Goal: Task Accomplishment & Management: Complete application form

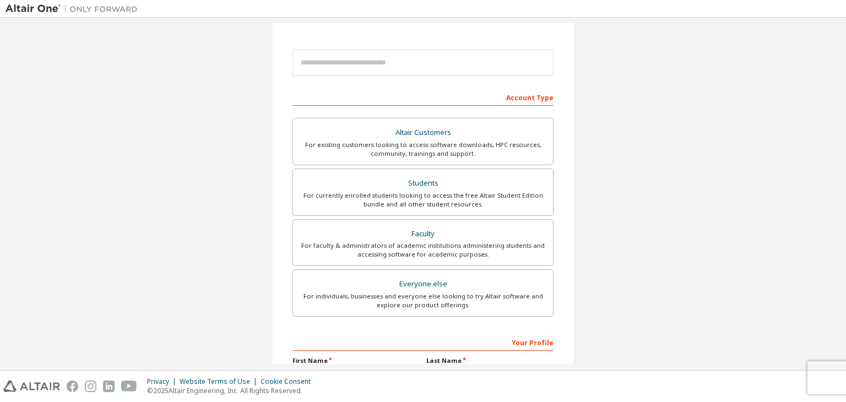
scroll to position [220, 0]
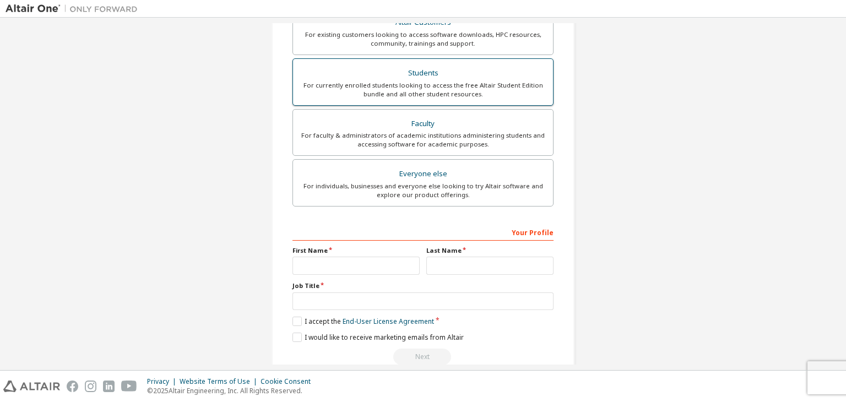
click at [453, 88] on div "For currently enrolled students looking to access the free Altair Student Editi…" at bounding box center [423, 90] width 247 height 18
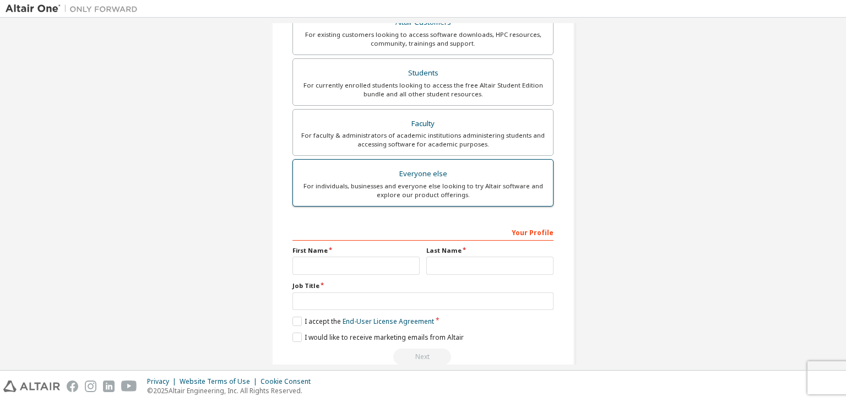
scroll to position [248, 0]
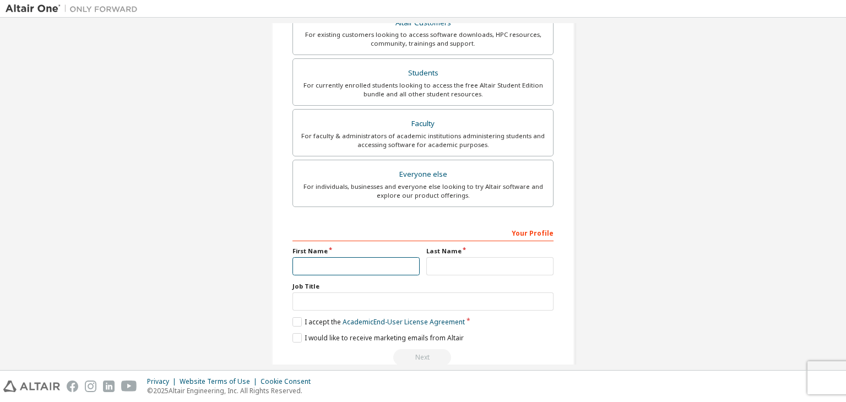
click at [337, 258] on input "text" at bounding box center [355, 266] width 127 height 18
type input "*****"
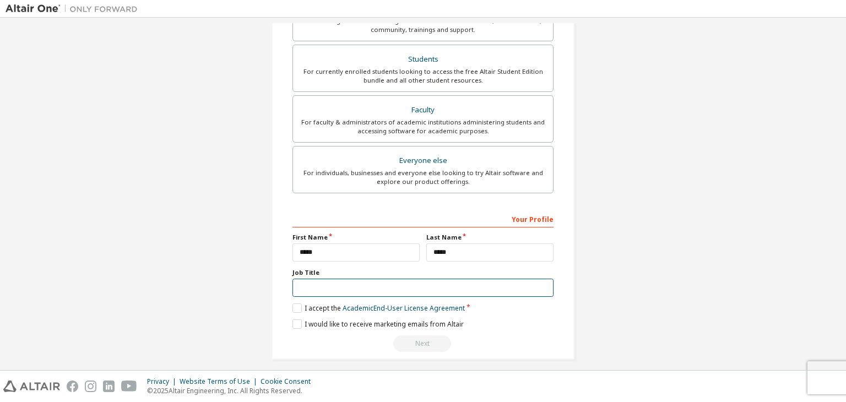
scroll to position [268, 0]
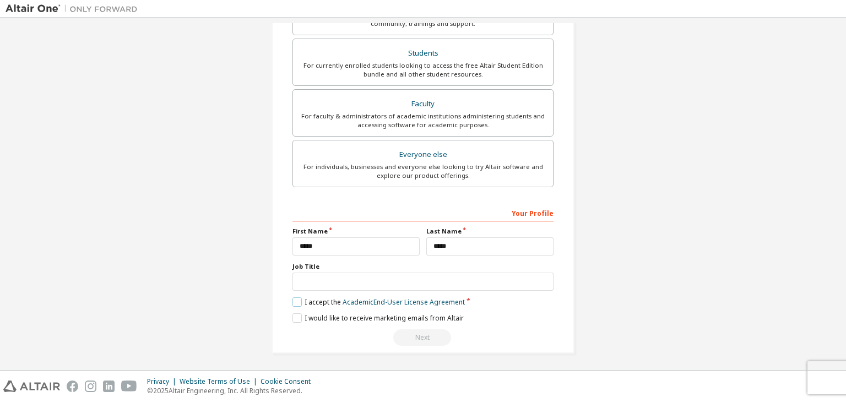
click at [292, 302] on label "I accept the Academic End-User License Agreement" at bounding box center [378, 301] width 172 height 9
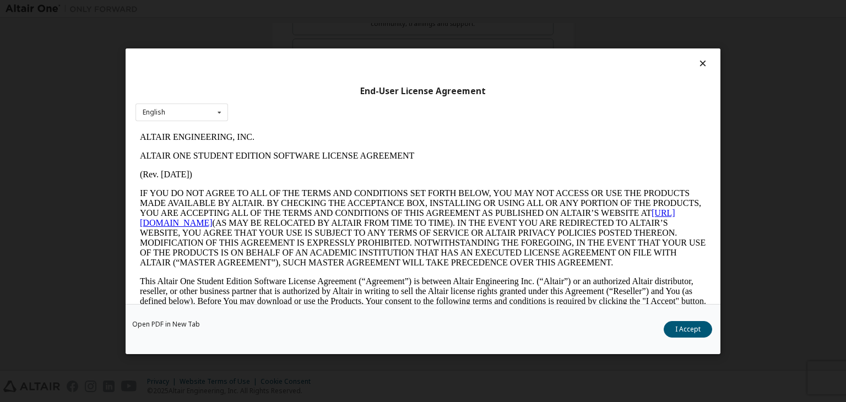
scroll to position [0, 0]
click at [687, 332] on button "I Accept" at bounding box center [688, 329] width 48 height 17
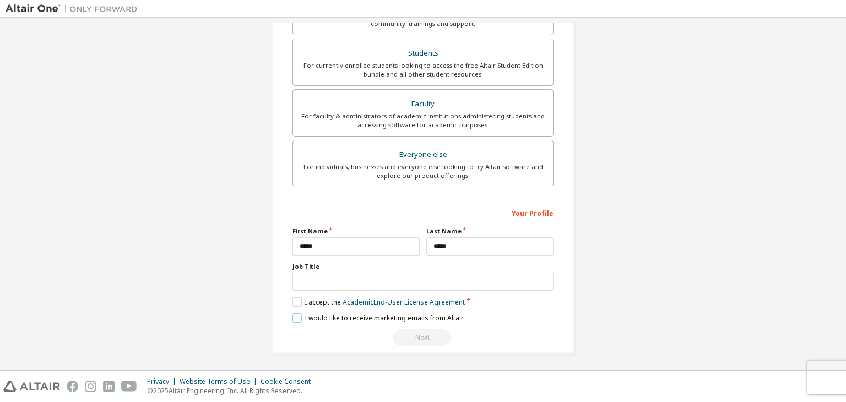
click at [299, 317] on label "I would like to receive marketing emails from Altair" at bounding box center [377, 317] width 171 height 9
click at [376, 283] on input "text" at bounding box center [422, 282] width 261 height 18
click at [641, 285] on div "Create an Altair One Account For Free Trials, Licenses, Downloads, Learning & D…" at bounding box center [423, 61] width 835 height 612
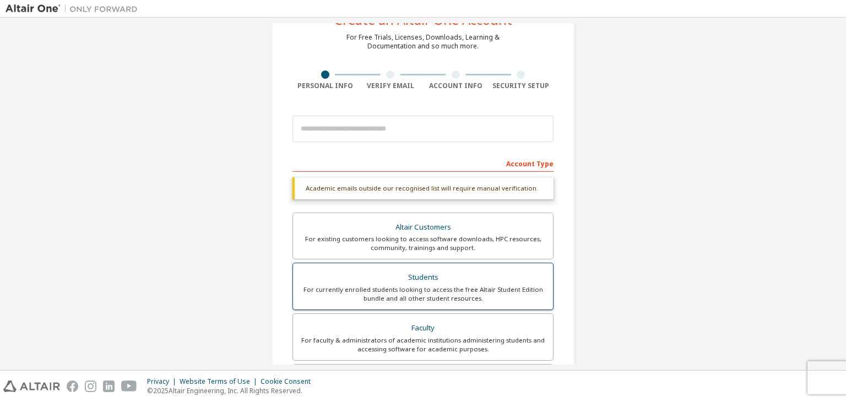
scroll to position [110, 0]
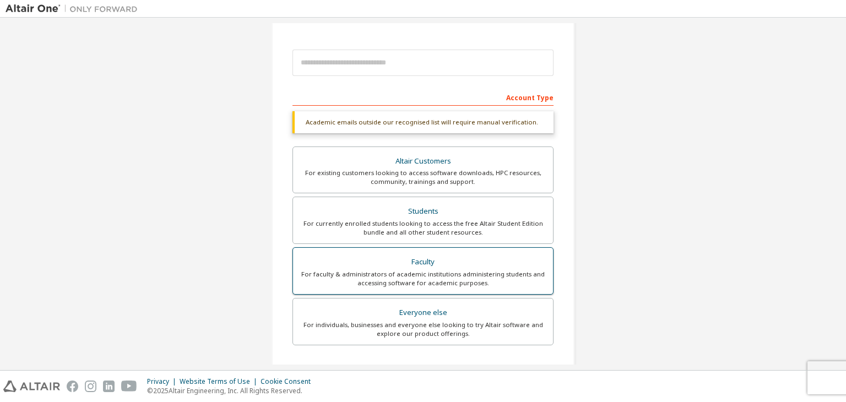
click at [415, 261] on div "Faculty" at bounding box center [423, 261] width 247 height 15
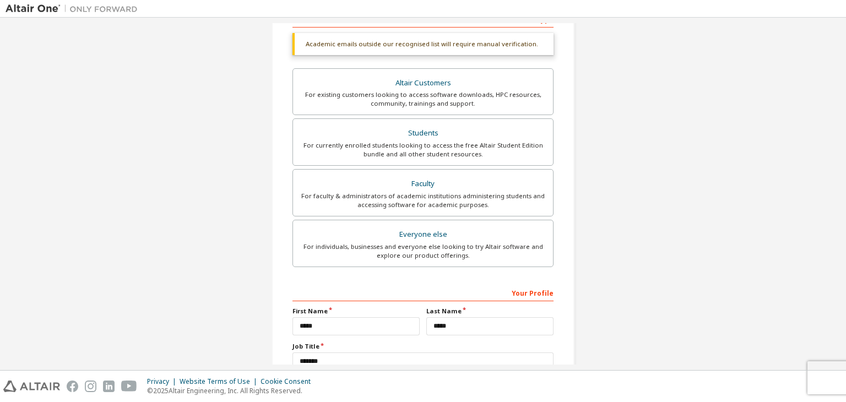
scroll to position [268, 0]
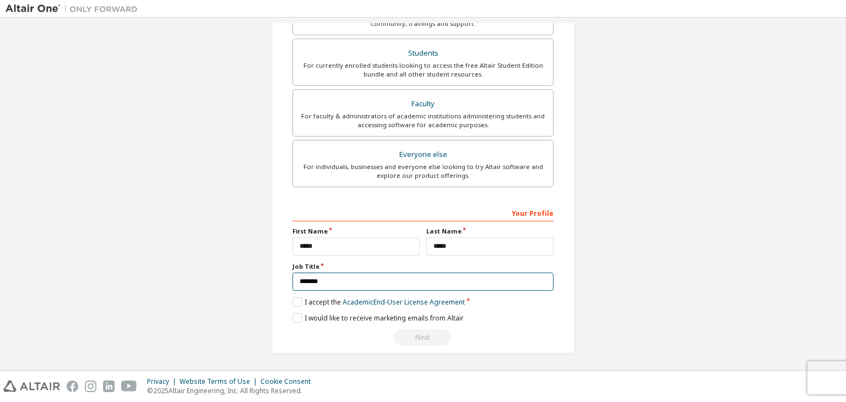
drag, startPoint x: 355, startPoint y: 280, endPoint x: 242, endPoint y: 272, distance: 113.2
click at [243, 280] on div "Create an Altair One Account For Free Trials, Licenses, Downloads, Learning & D…" at bounding box center [423, 61] width 835 height 612
type input "*********"
click at [709, 305] on div "Create an Altair One Account For Free Trials, Licenses, Downloads, Learning & D…" at bounding box center [423, 61] width 835 height 612
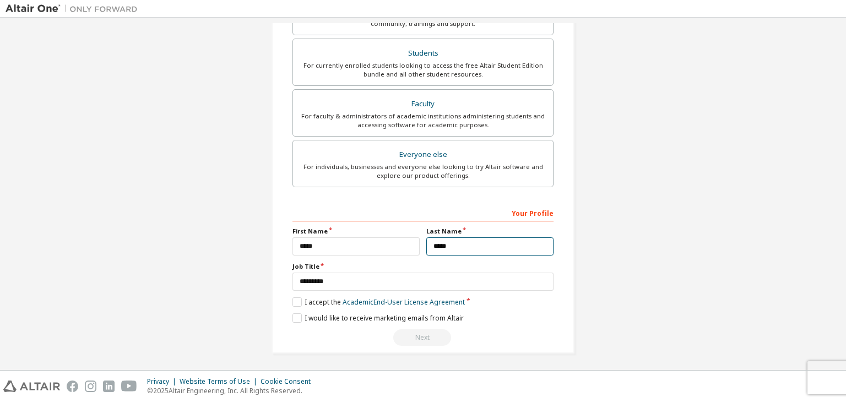
click at [463, 245] on input "*****" at bounding box center [489, 246] width 127 height 18
click at [334, 250] on input "*****" at bounding box center [355, 246] width 127 height 18
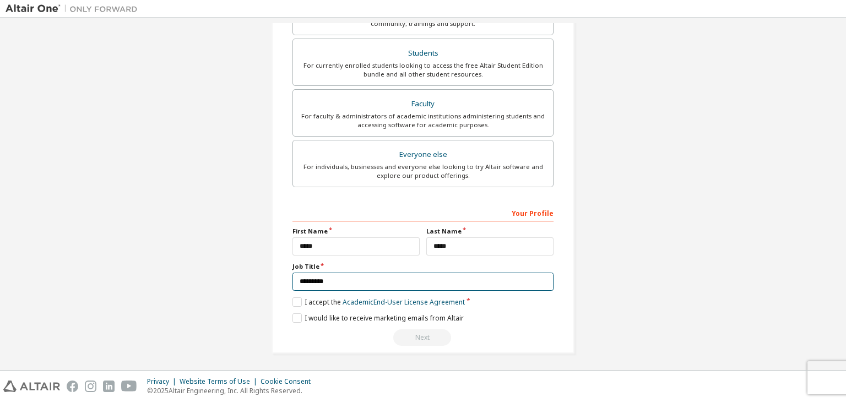
click at [350, 281] on input "*********" at bounding box center [422, 282] width 261 height 18
click at [416, 338] on div "Next" at bounding box center [422, 337] width 261 height 17
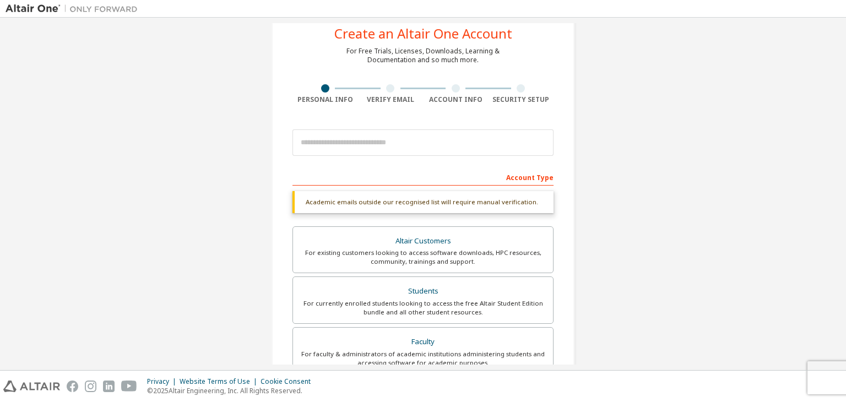
scroll to position [0, 0]
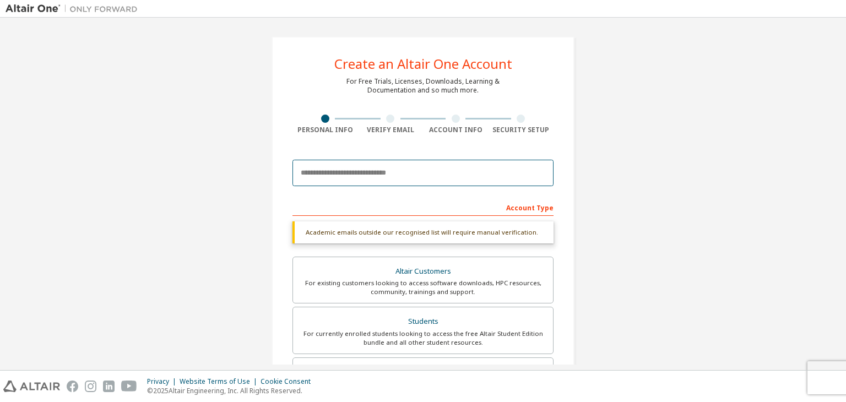
click at [338, 167] on input "email" at bounding box center [422, 173] width 261 height 26
click at [370, 174] on input "email" at bounding box center [422, 173] width 261 height 26
paste input "**********"
type input "**********"
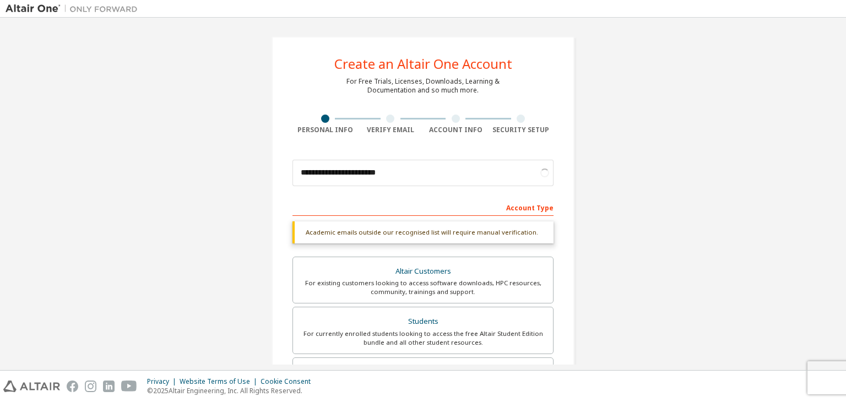
click at [633, 227] on div "**********" at bounding box center [423, 329] width 835 height 612
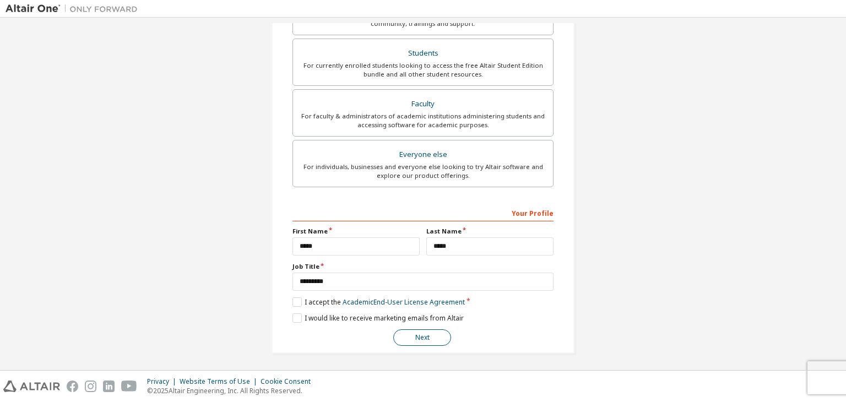
click at [427, 334] on button "Next" at bounding box center [422, 337] width 58 height 17
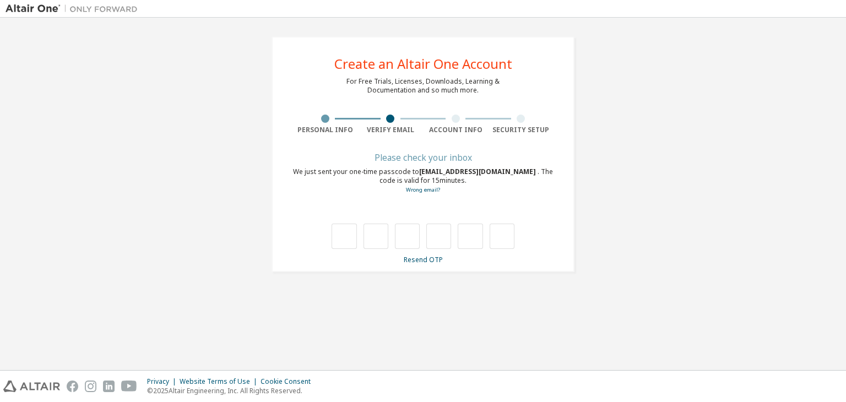
scroll to position [0, 0]
type input "*"
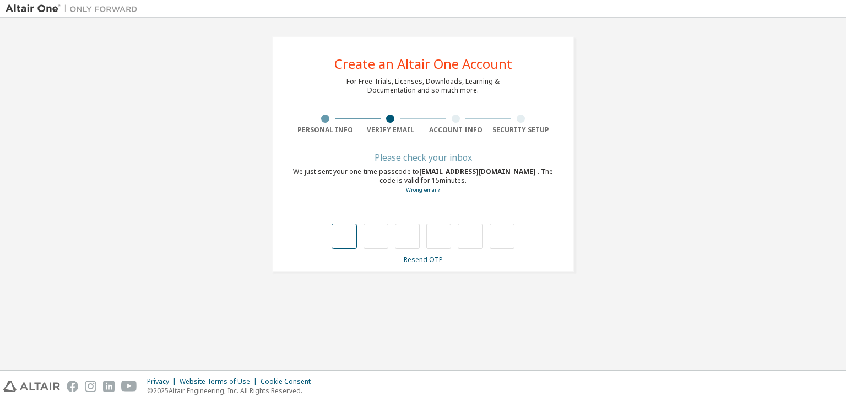
type input "*"
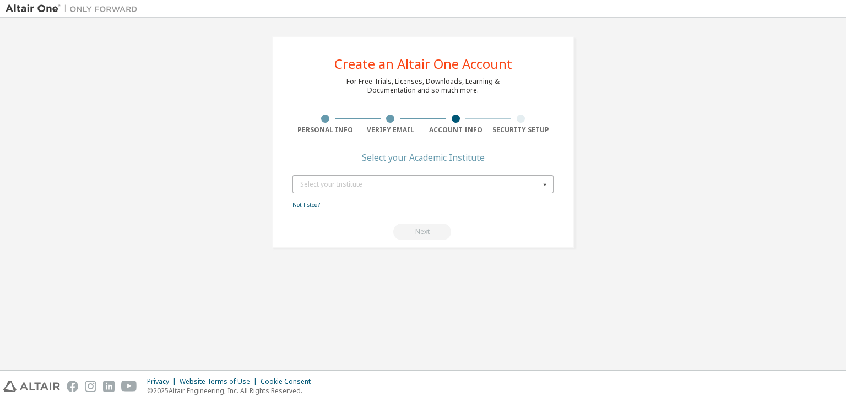
click at [479, 186] on div "Select your Institute" at bounding box center [420, 184] width 240 height 7
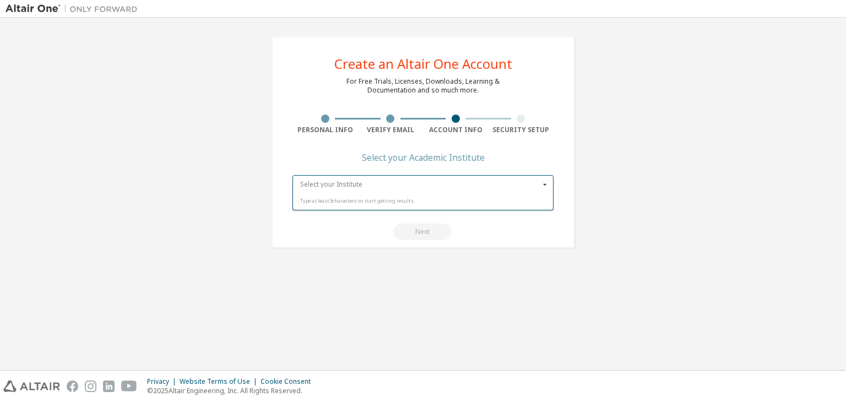
click at [479, 186] on input "text" at bounding box center [424, 184] width 260 height 17
click at [331, 226] on div "Next" at bounding box center [422, 232] width 261 height 17
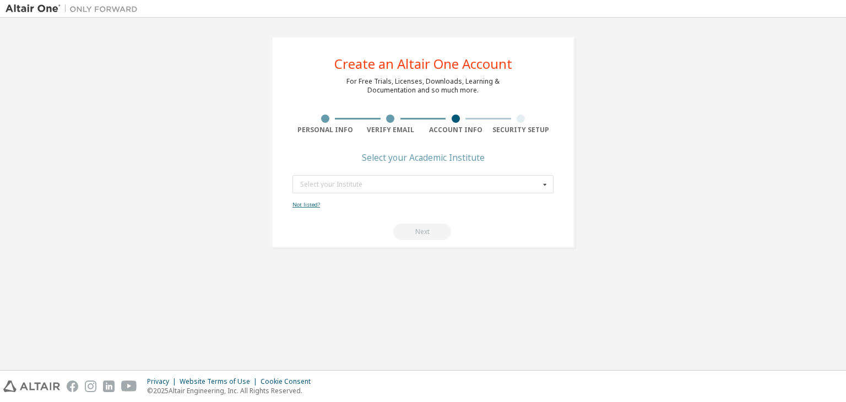
click at [306, 205] on link "Not listed?" at bounding box center [306, 204] width 28 height 7
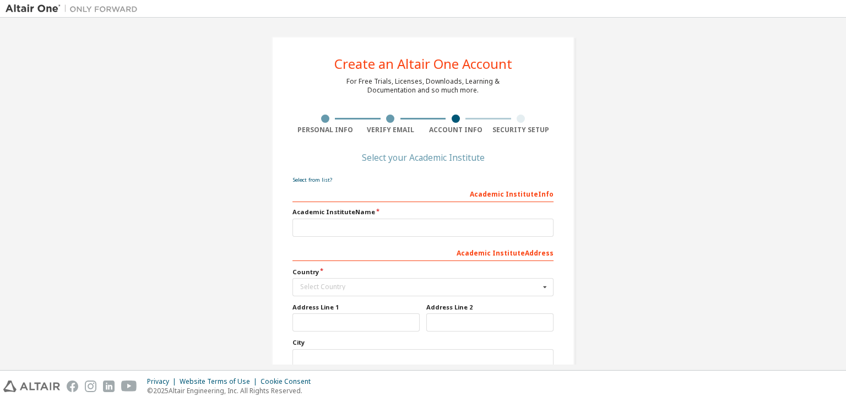
click at [562, 266] on div "Create an Altair One Account For Free Trials, Licenses, Downloads, Learning & D…" at bounding box center [423, 256] width 303 height 440
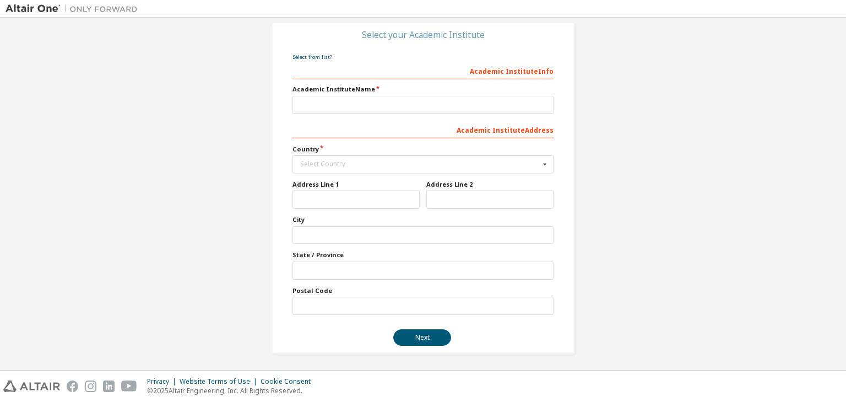
scroll to position [13, 0]
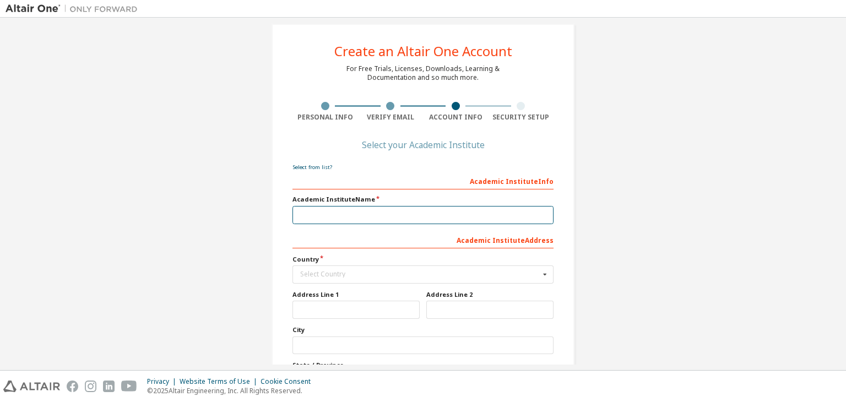
click at [338, 220] on input "text" at bounding box center [422, 215] width 261 height 18
click at [311, 168] on link "Select from list?" at bounding box center [312, 167] width 40 height 7
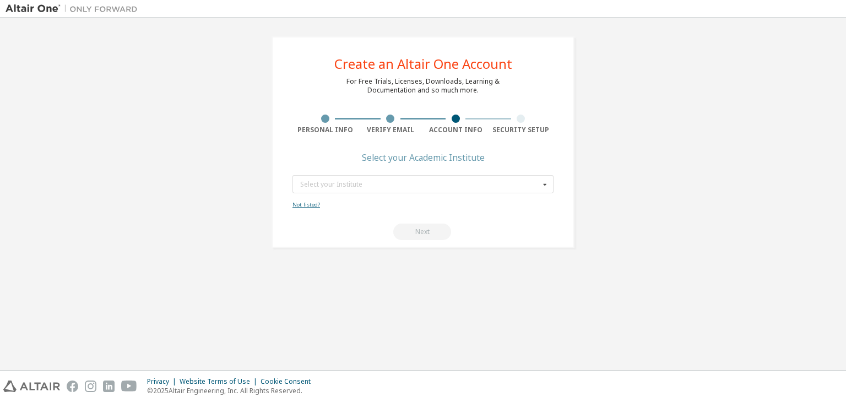
scroll to position [0, 0]
click at [551, 181] on icon at bounding box center [545, 184] width 14 height 17
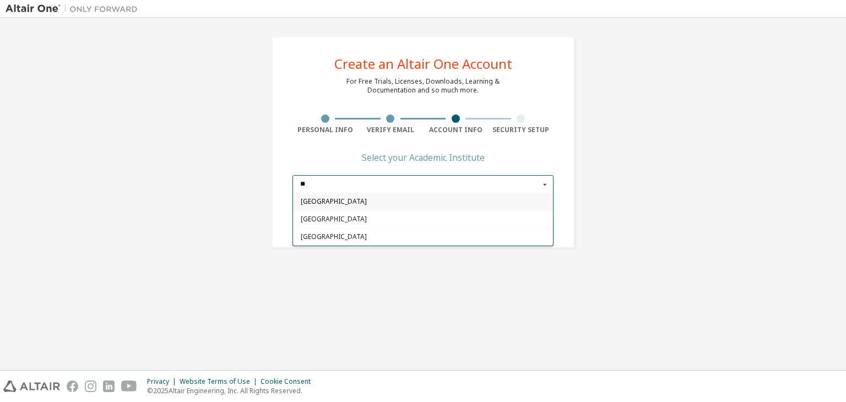
type input "*"
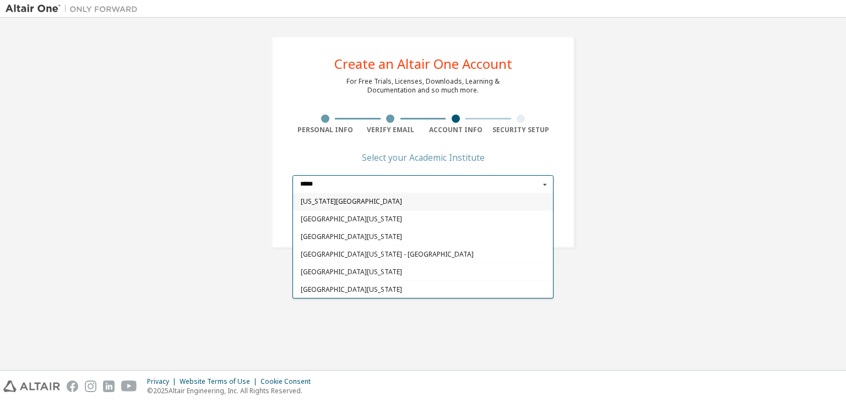
type input "*****"
click at [476, 202] on span "Michigan Technological University" at bounding box center [423, 202] width 245 height 7
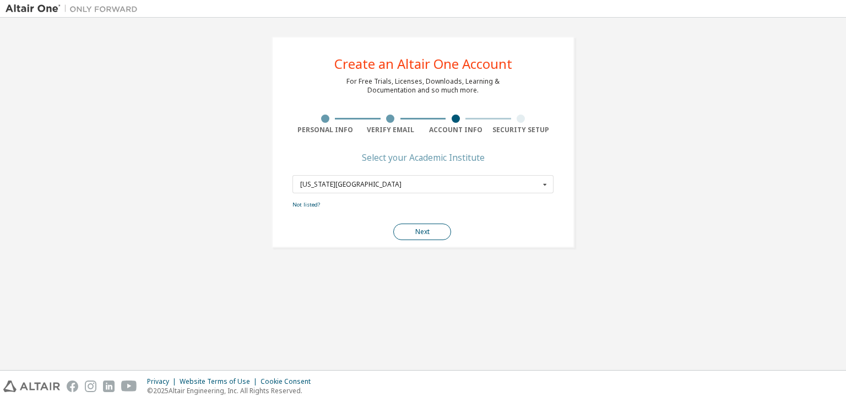
click at [435, 226] on button "Next" at bounding box center [422, 232] width 58 height 17
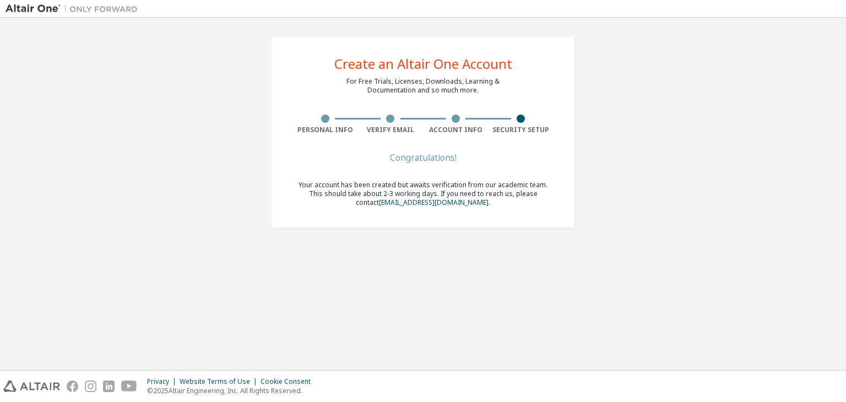
click at [517, 139] on div "Create an Altair One Account For Free Trials, Licenses, Downloads, Learning & D…" at bounding box center [423, 132] width 303 height 192
click at [425, 158] on div "Congratulations!" at bounding box center [422, 157] width 261 height 7
click at [537, 158] on div "Congratulations!" at bounding box center [422, 157] width 261 height 7
drag, startPoint x: 360, startPoint y: 69, endPoint x: 485, endPoint y: 69, distance: 125.0
click at [485, 69] on div "Create an Altair One Account" at bounding box center [423, 63] width 178 height 13
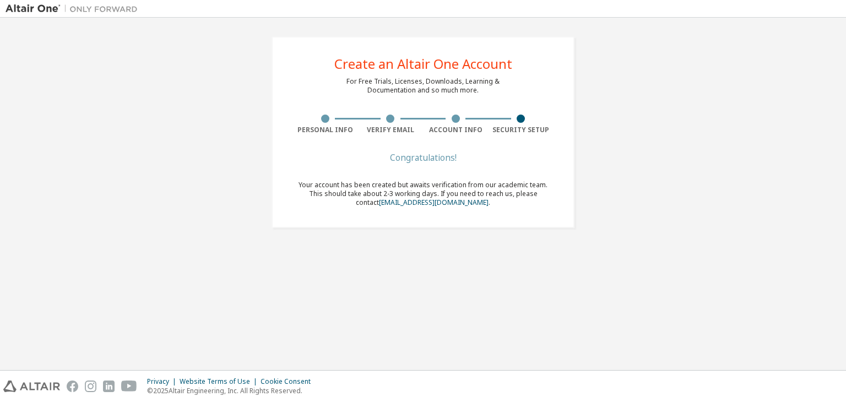
click at [455, 105] on div "Create an Altair One Account For Free Trials, Licenses, Downloads, Learning & D…" at bounding box center [423, 132] width 303 height 192
click at [402, 155] on div "Congratulations!" at bounding box center [422, 157] width 261 height 7
click at [518, 192] on span "Your account has been created but awaits verification from our academic team. T…" at bounding box center [423, 193] width 249 height 27
click at [543, 188] on span "Your account has been created but awaits verification from our academic team. T…" at bounding box center [423, 193] width 249 height 27
drag, startPoint x: 531, startPoint y: 197, endPoint x: 523, endPoint y: 205, distance: 11.3
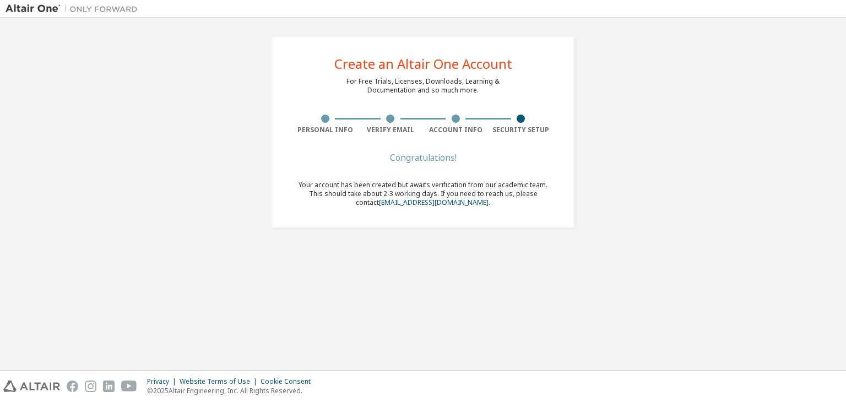
click at [529, 201] on div "Your account has been created but awaits verification from our academic team. T…" at bounding box center [422, 194] width 261 height 26
drag, startPoint x: 516, startPoint y: 197, endPoint x: 519, endPoint y: 210, distance: 13.6
click at [518, 209] on div "Congratulations! Your account has been created but awaits verification from our…" at bounding box center [422, 187] width 261 height 66
click at [513, 208] on div "Congratulations! Your account has been created but awaits verification from our…" at bounding box center [422, 187] width 261 height 66
click at [507, 186] on span "Your account has been created but awaits verification from our academic team. T…" at bounding box center [423, 193] width 249 height 27
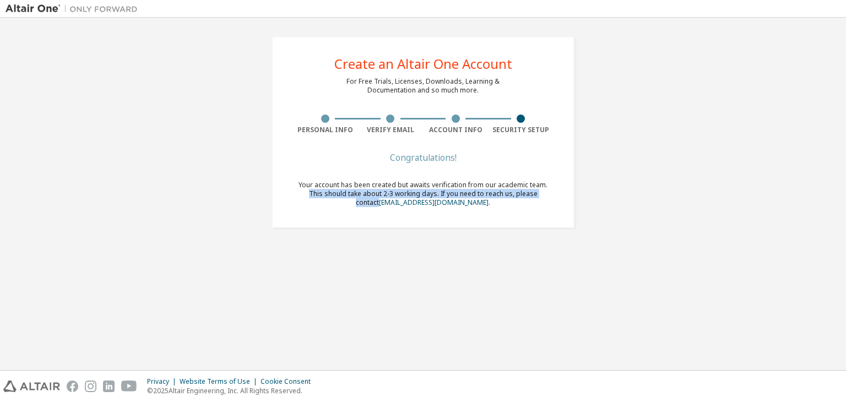
drag, startPoint x: 541, startPoint y: 183, endPoint x: 555, endPoint y: 198, distance: 20.3
click at [555, 198] on div "Create an Altair One Account For Free Trials, Licenses, Downloads, Learning & D…" at bounding box center [423, 132] width 303 height 192
click at [621, 165] on div "Create an Altair One Account For Free Trials, Licenses, Downloads, Learning & D…" at bounding box center [423, 132] width 835 height 218
click at [425, 154] on div "Congratulations!" at bounding box center [422, 157] width 261 height 7
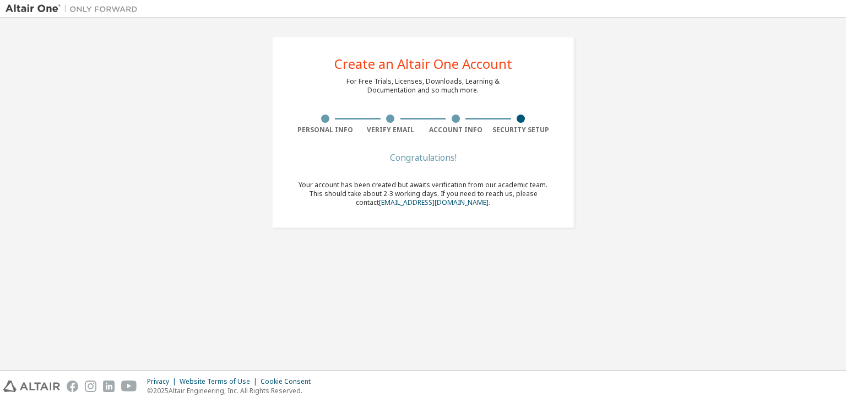
click at [360, 67] on div "Create an Altair One Account" at bounding box center [423, 63] width 178 height 13
click at [30, 9] on img at bounding box center [75, 8] width 138 height 11
click at [122, 9] on img at bounding box center [75, 8] width 138 height 11
click at [630, 164] on div "Create an Altair One Account For Free Trials, Licenses, Downloads, Learning & D…" at bounding box center [423, 132] width 835 height 218
click at [507, 160] on div "Congratulations!" at bounding box center [422, 157] width 261 height 7
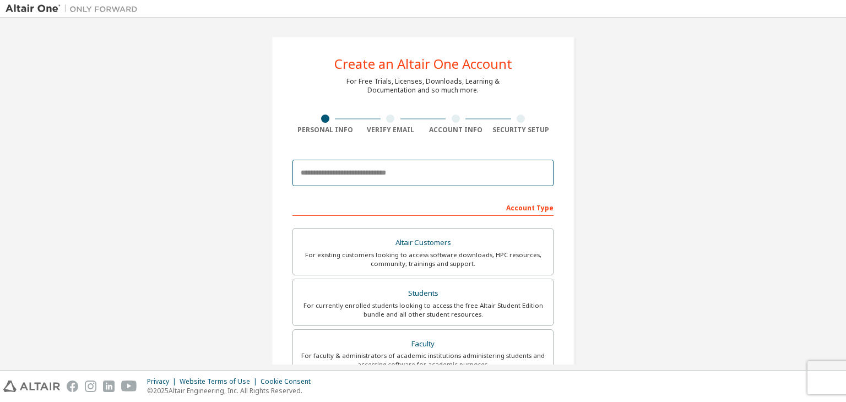
click at [368, 175] on input "email" at bounding box center [422, 173] width 261 height 26
paste input "**********"
type input "**********"
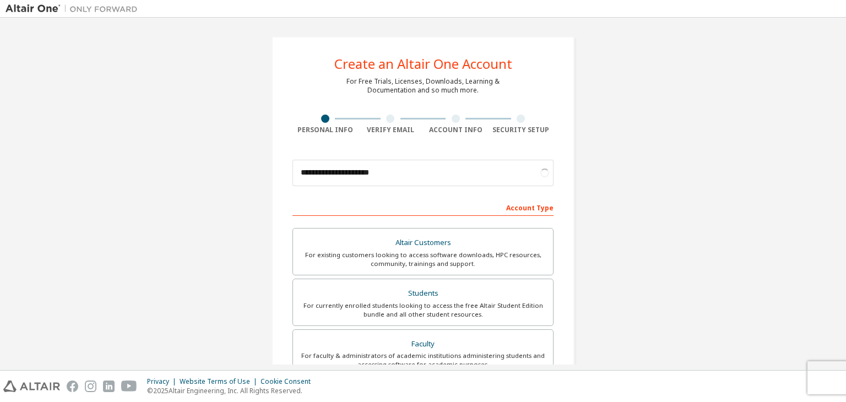
click at [258, 212] on div "**********" at bounding box center [422, 314] width 329 height 583
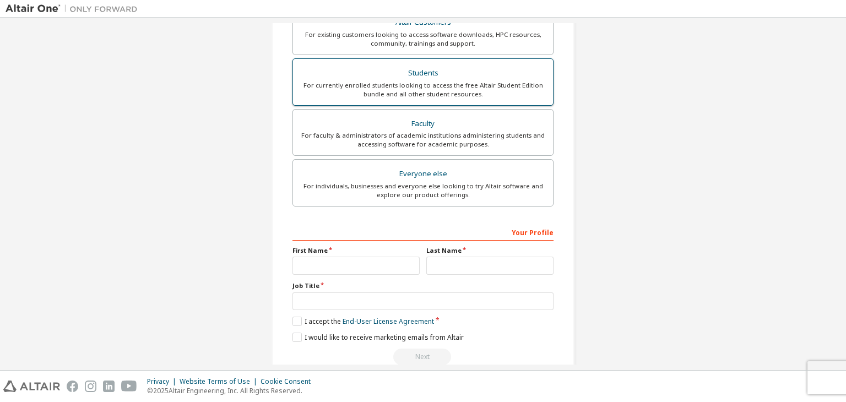
click at [414, 81] on div "For currently enrolled students looking to access the free Altair Student Editi…" at bounding box center [423, 90] width 247 height 18
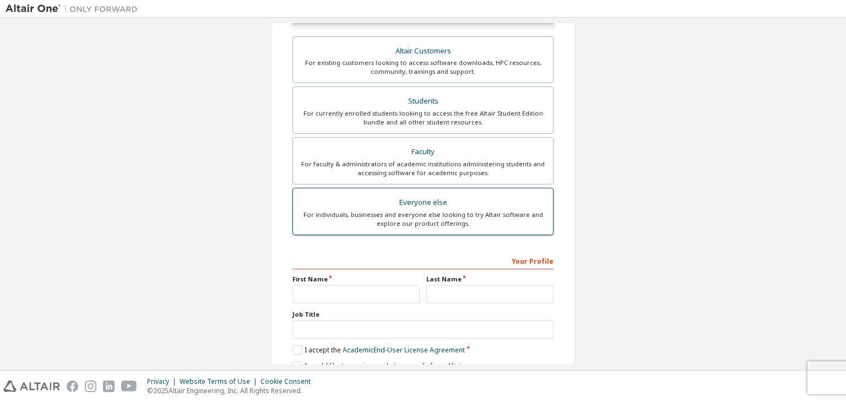
scroll to position [248, 0]
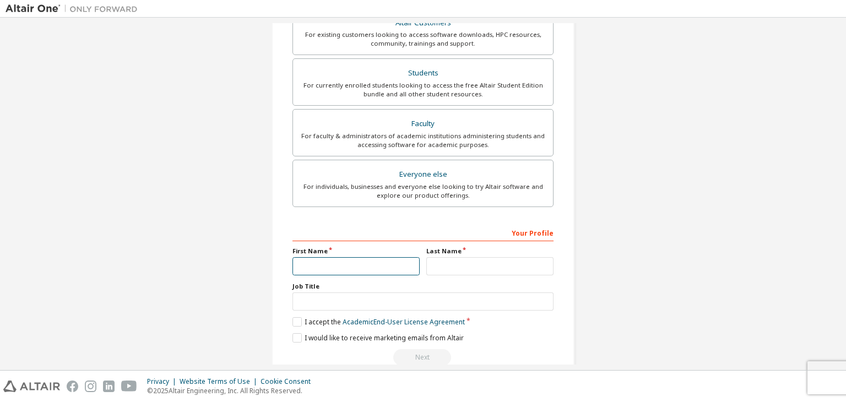
click at [340, 259] on input "text" at bounding box center [355, 266] width 127 height 18
type input "*****"
type input "********"
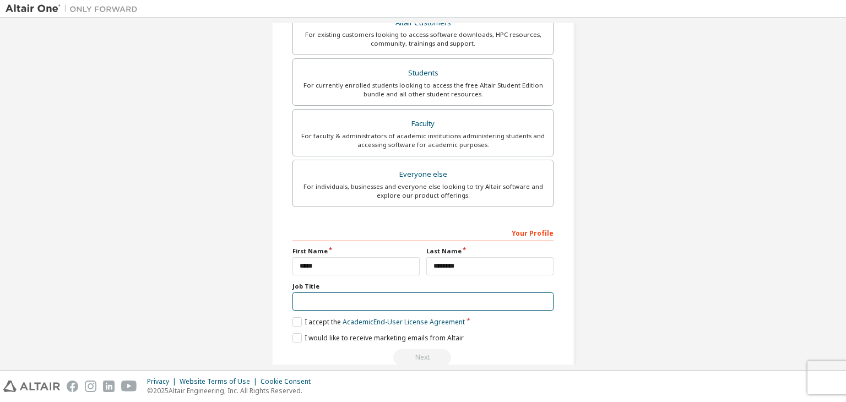
scroll to position [268, 0]
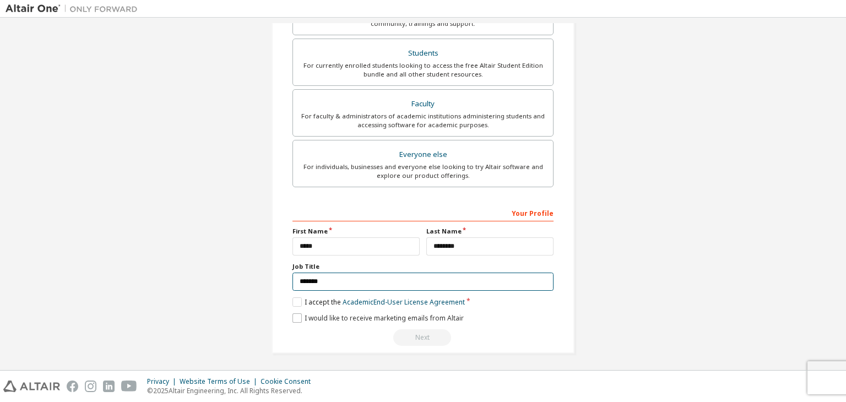
type input "*******"
click at [297, 316] on label "I would like to receive marketing emails from Altair" at bounding box center [377, 317] width 171 height 9
click at [295, 302] on label "I accept the Academic End-User License Agreement" at bounding box center [378, 301] width 172 height 9
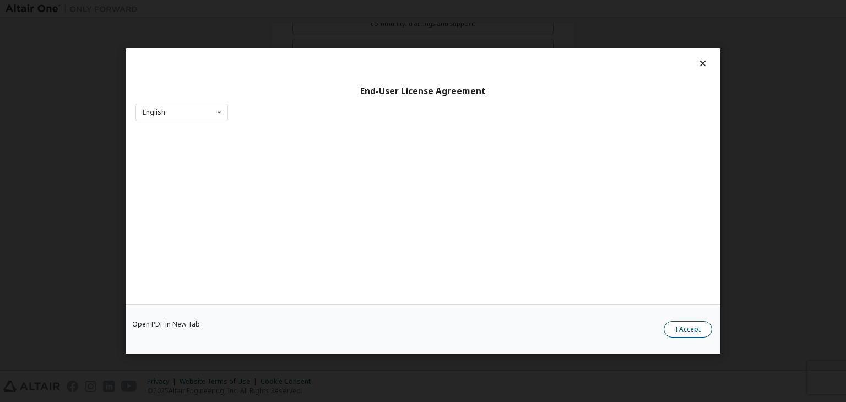
click at [673, 328] on button "I Accept" at bounding box center [688, 329] width 48 height 17
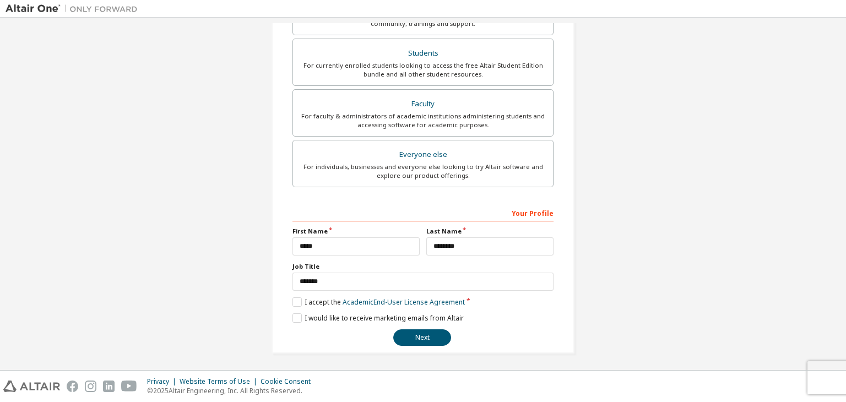
click at [419, 344] on div "**********" at bounding box center [423, 61] width 303 height 586
click at [427, 333] on button "Next" at bounding box center [422, 337] width 58 height 17
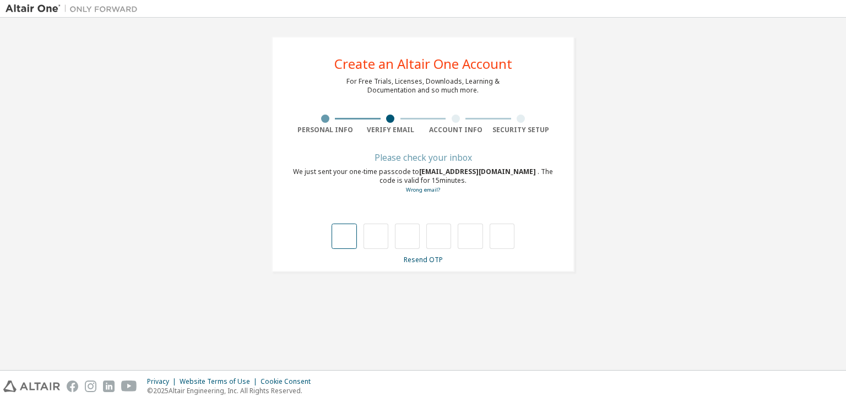
type input "*"
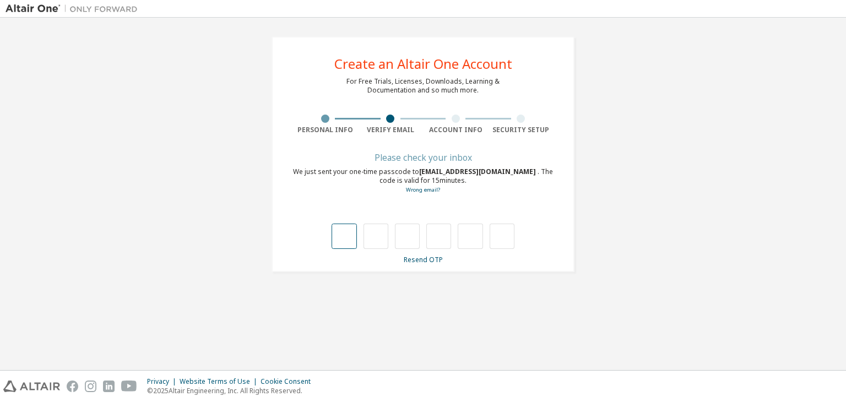
type input "*"
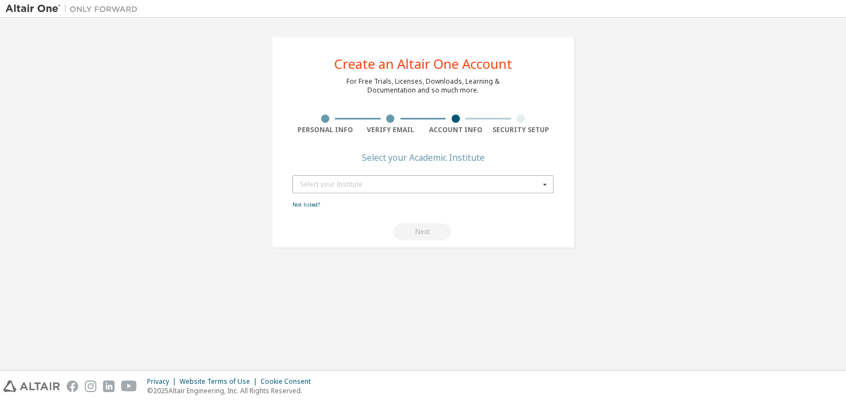
click at [475, 185] on div "Select your Institute" at bounding box center [420, 184] width 240 height 7
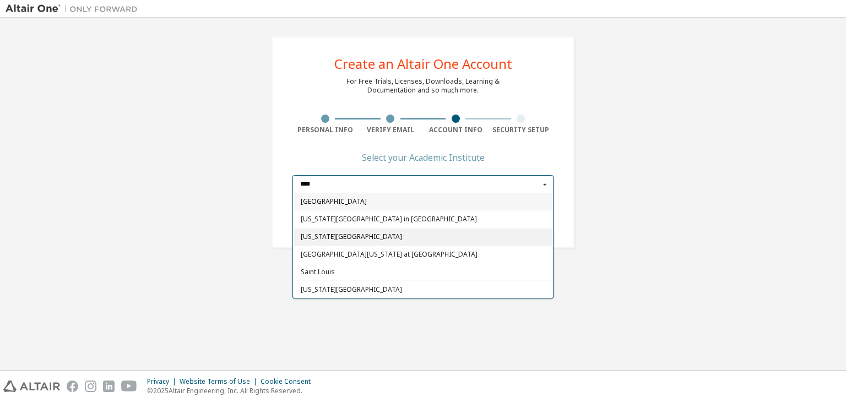
type input "****"
click at [377, 239] on span "[US_STATE][GEOGRAPHIC_DATA]" at bounding box center [423, 237] width 245 height 7
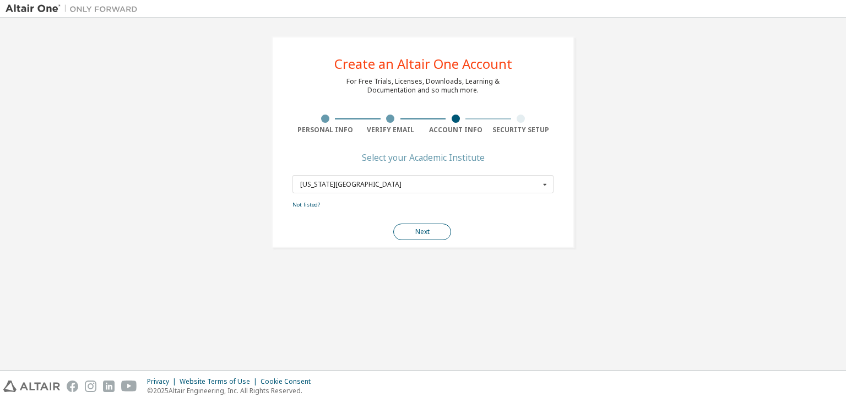
click at [428, 234] on button "Next" at bounding box center [422, 232] width 58 height 17
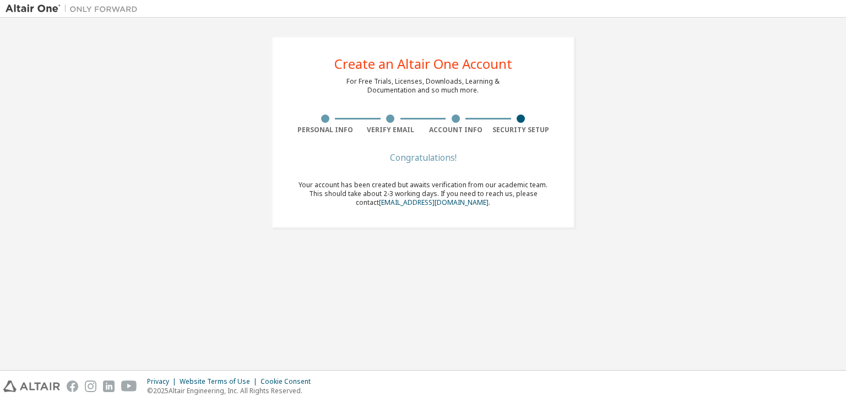
click at [36, 4] on img at bounding box center [75, 8] width 138 height 11
click at [122, 5] on img at bounding box center [75, 8] width 138 height 11
click at [495, 161] on div "Congratulations! Your account has been created but awaits verification from our…" at bounding box center [422, 187] width 261 height 66
click at [453, 234] on div "Create an Altair One Account For Free Trials, Licenses, Downloads, Learning & D…" at bounding box center [422, 132] width 329 height 218
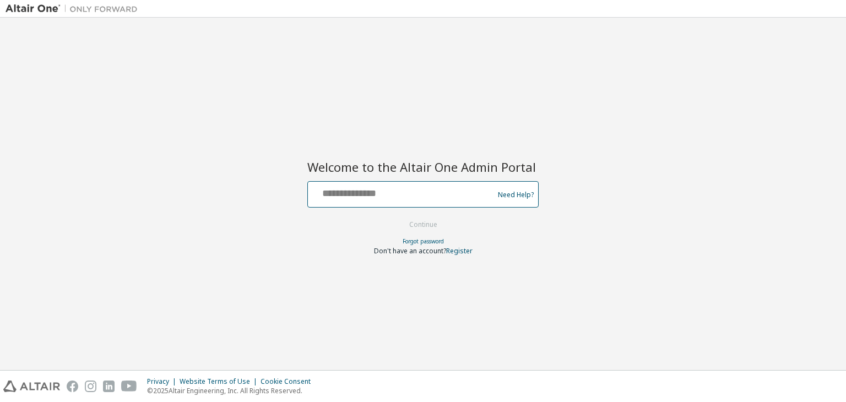
click at [421, 194] on input "text" at bounding box center [402, 192] width 180 height 16
paste input "**********"
type input "**********"
click at [416, 227] on button "Continue" at bounding box center [423, 224] width 51 height 17
